Goal: Task Accomplishment & Management: Complete application form

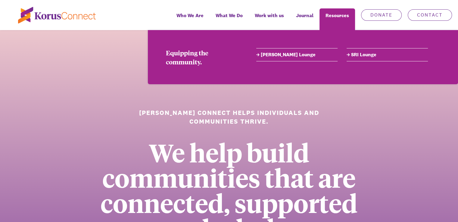
click at [282, 54] on link "[PERSON_NAME] Lounge" at bounding box center [296, 54] width 81 height 7
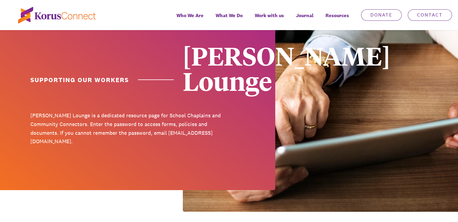
scroll to position [150, 0]
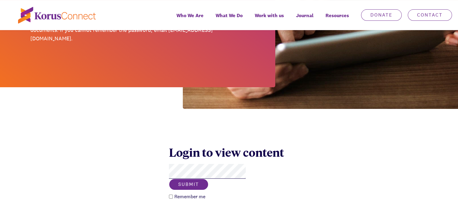
click at [208, 179] on button "Submit" at bounding box center [188, 184] width 39 height 11
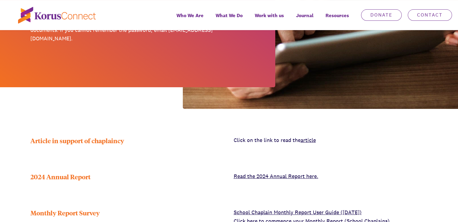
scroll to position [241, 0]
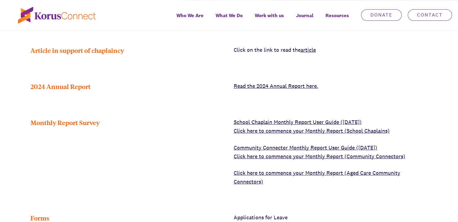
click at [258, 127] on link "Click here to commence your Monthly Report (School Chaplains)" at bounding box center [312, 130] width 156 height 7
click at [276, 127] on link "Click here to commence your Monthly Report (School Chaplains)" at bounding box center [312, 130] width 156 height 7
